Goal: Navigation & Orientation: Find specific page/section

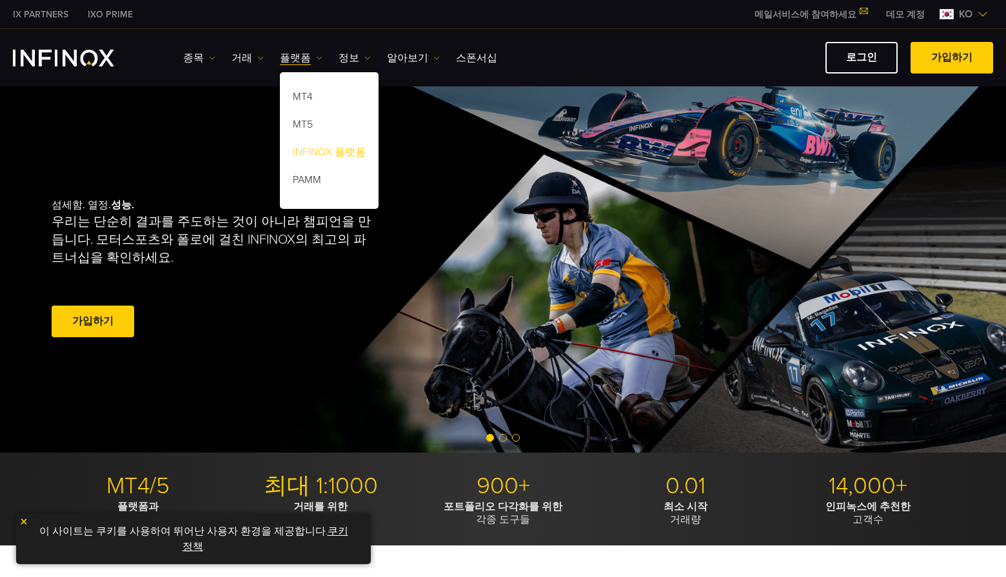
click at [349, 153] on link "INFINOX 플랫폼" at bounding box center [329, 155] width 99 height 28
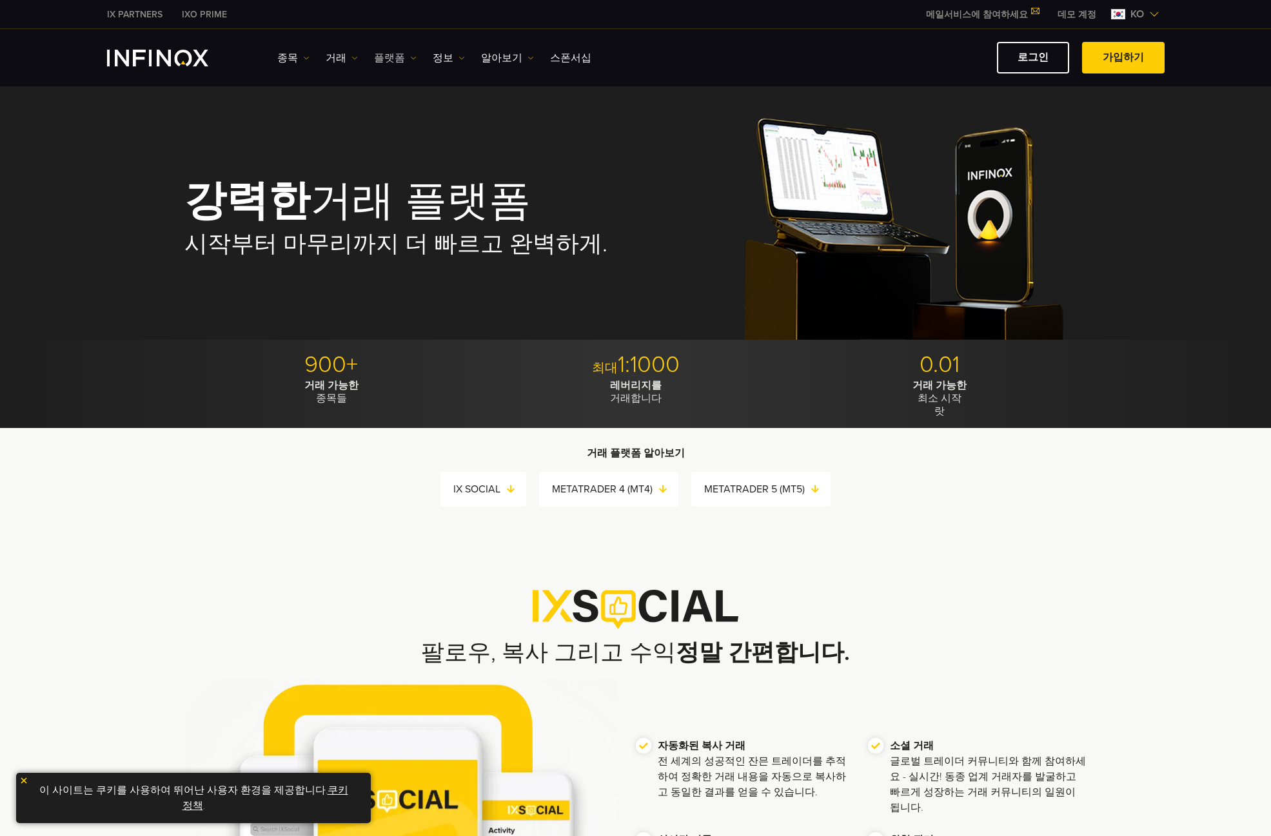
click at [388, 60] on link "플랫폼" at bounding box center [395, 57] width 43 height 15
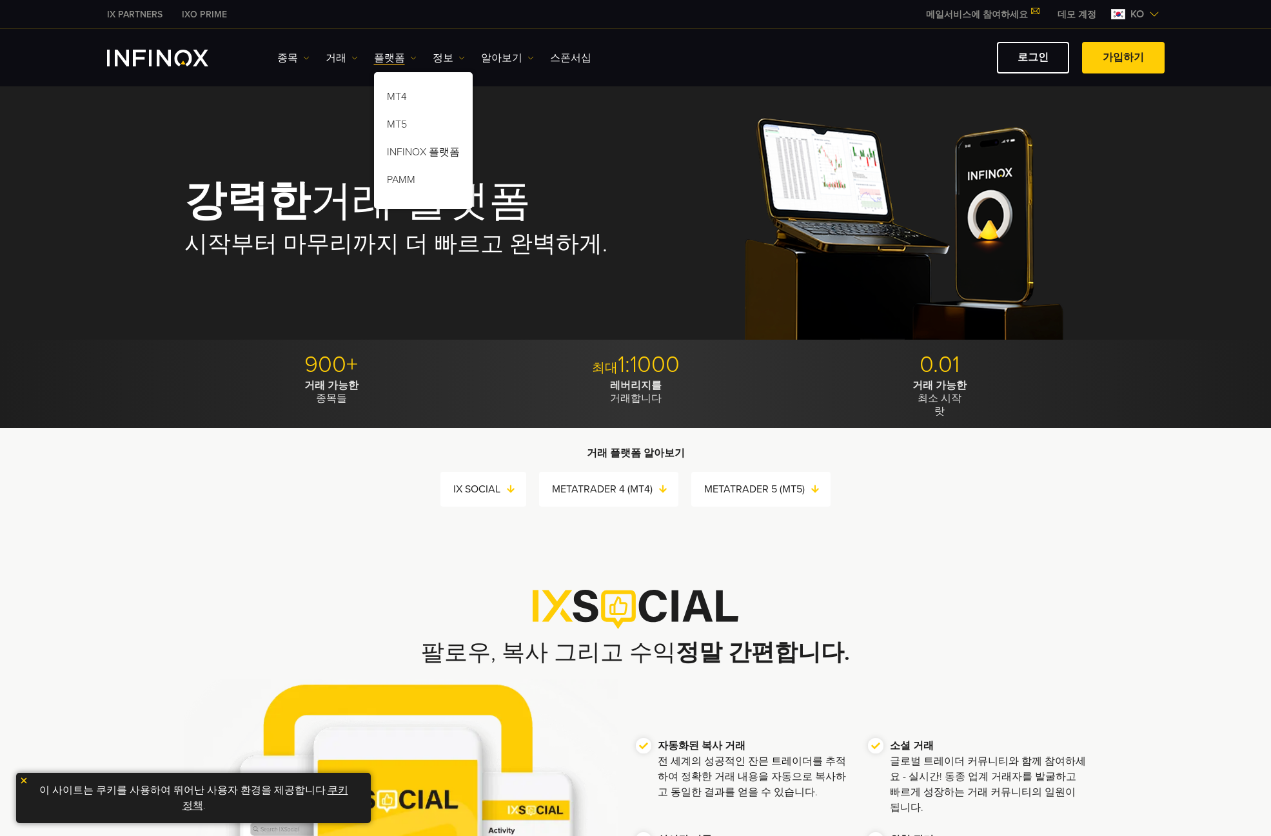
click at [174, 492] on div "거래 플랫폼 알아보기 IX SOCIAL METATRADER 4 (MT4) METATRADER 5 (MT5) IX SOCIAL METATRADE…" at bounding box center [635, 475] width 928 height 63
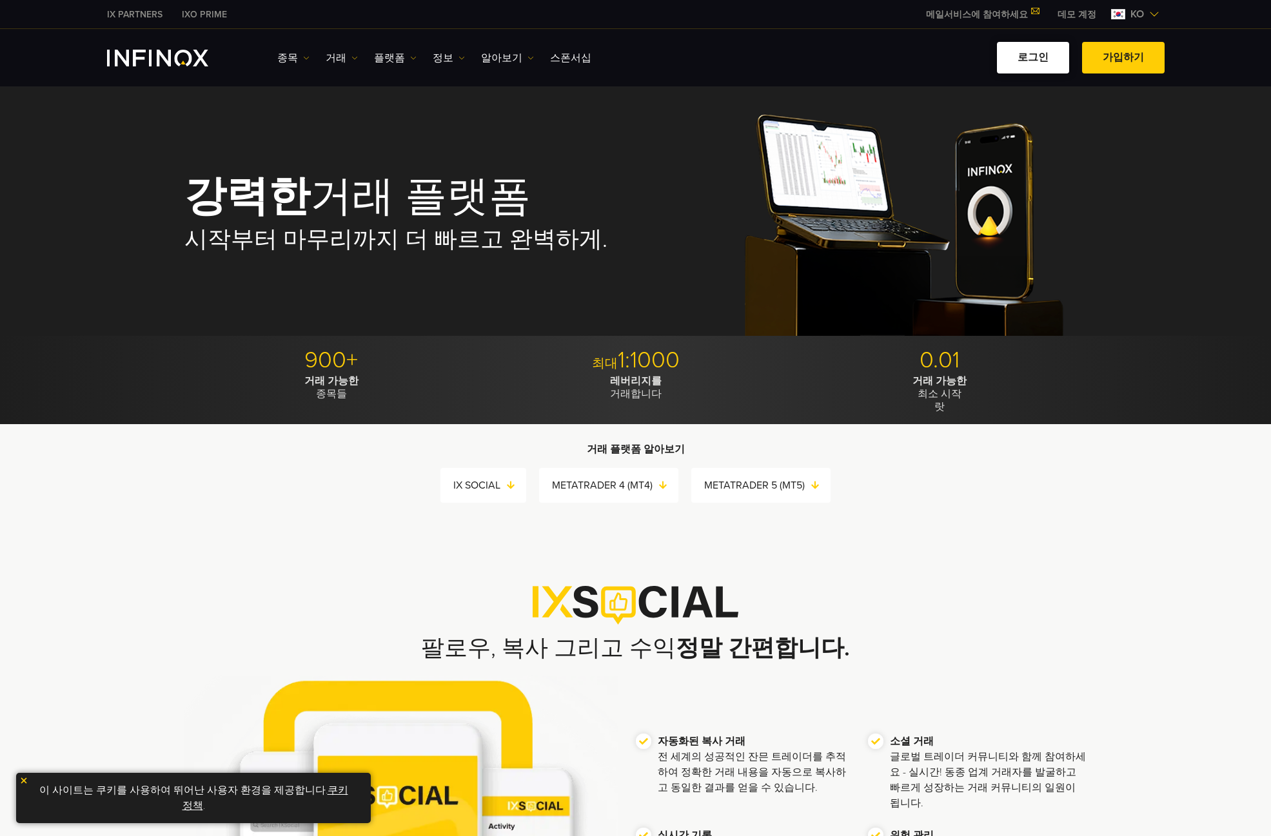
click at [1005, 68] on link "로그인" at bounding box center [1033, 58] width 72 height 32
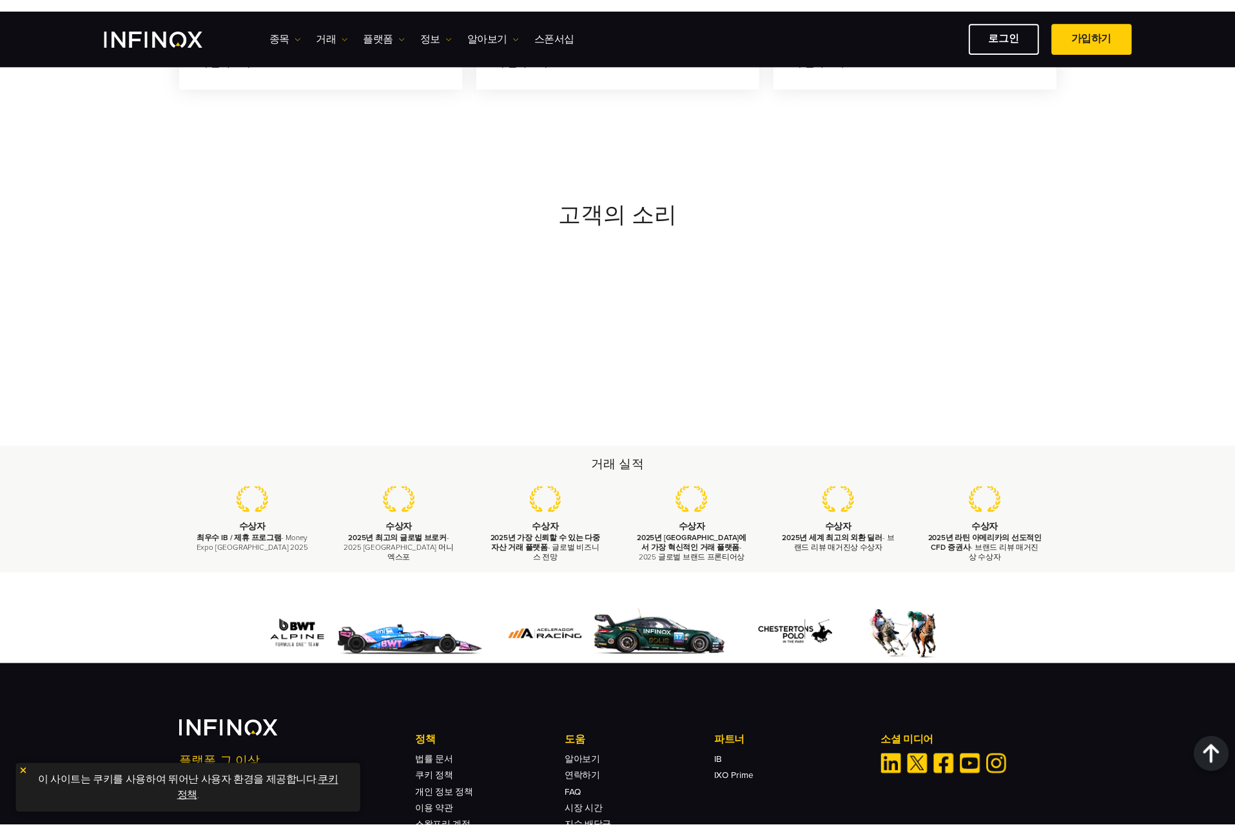
scroll to position [5825, 0]
